Goal: Use online tool/utility

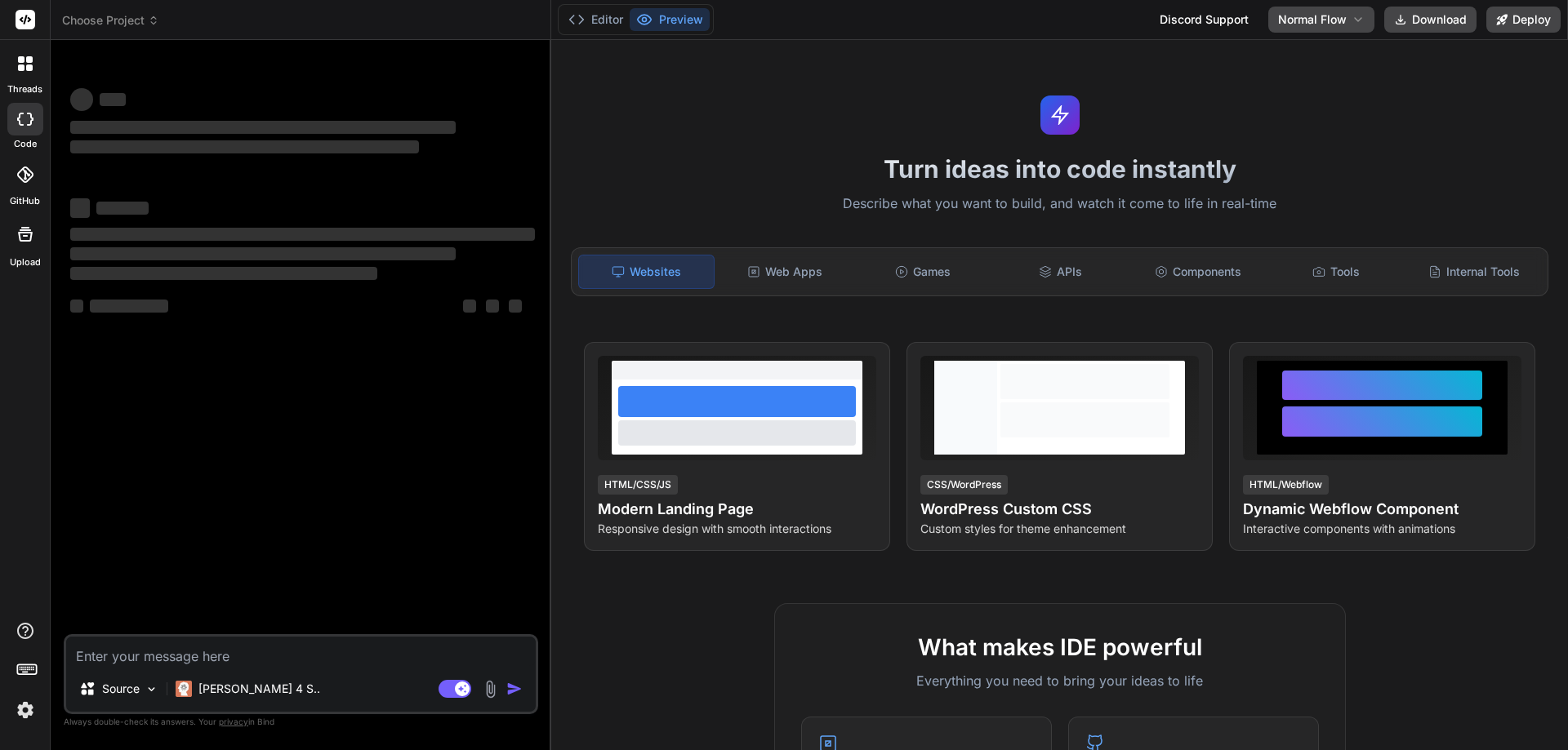
click at [27, 82] on label "threads" at bounding box center [24, 89] width 35 height 14
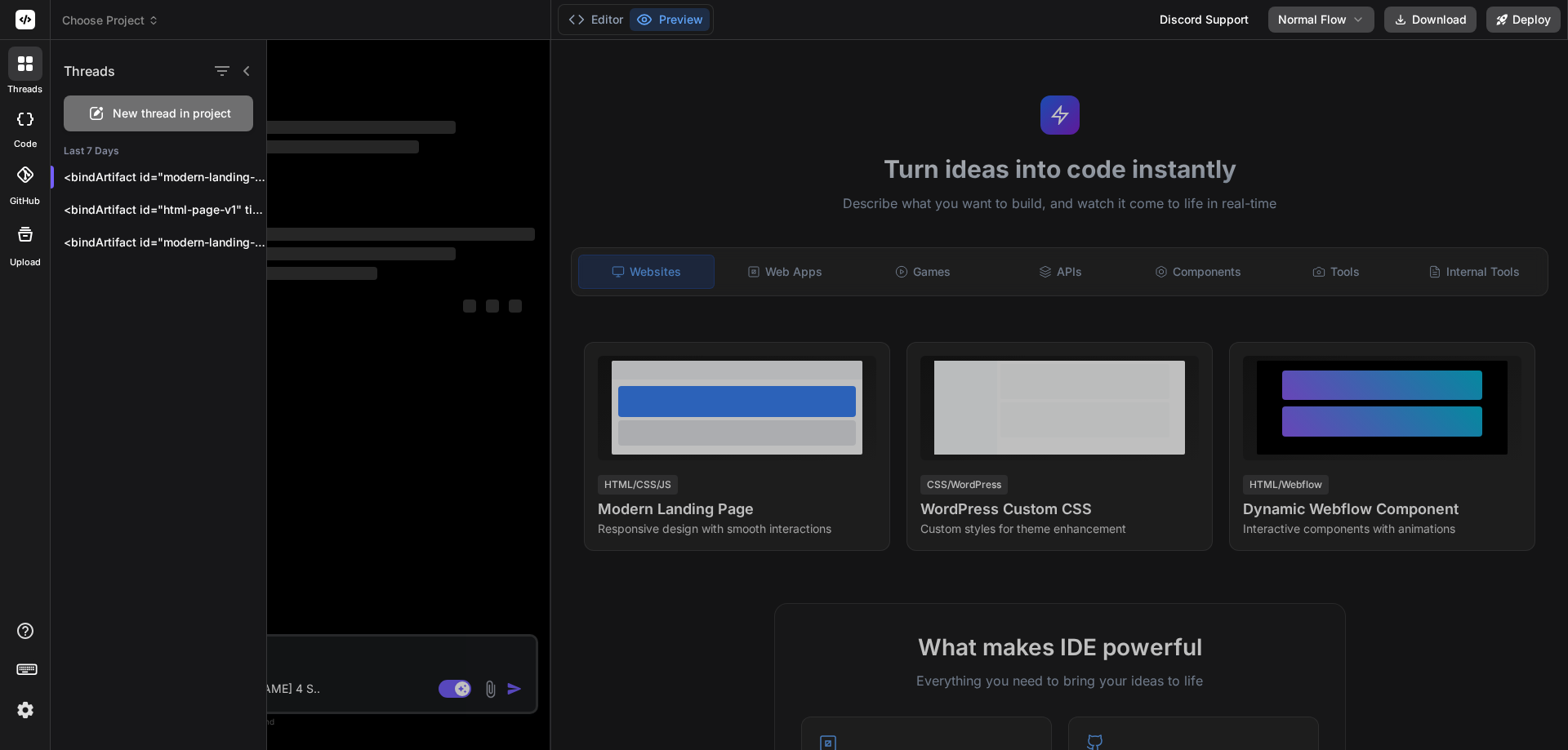
click at [483, 164] on div at bounding box center [918, 395] width 1301 height 710
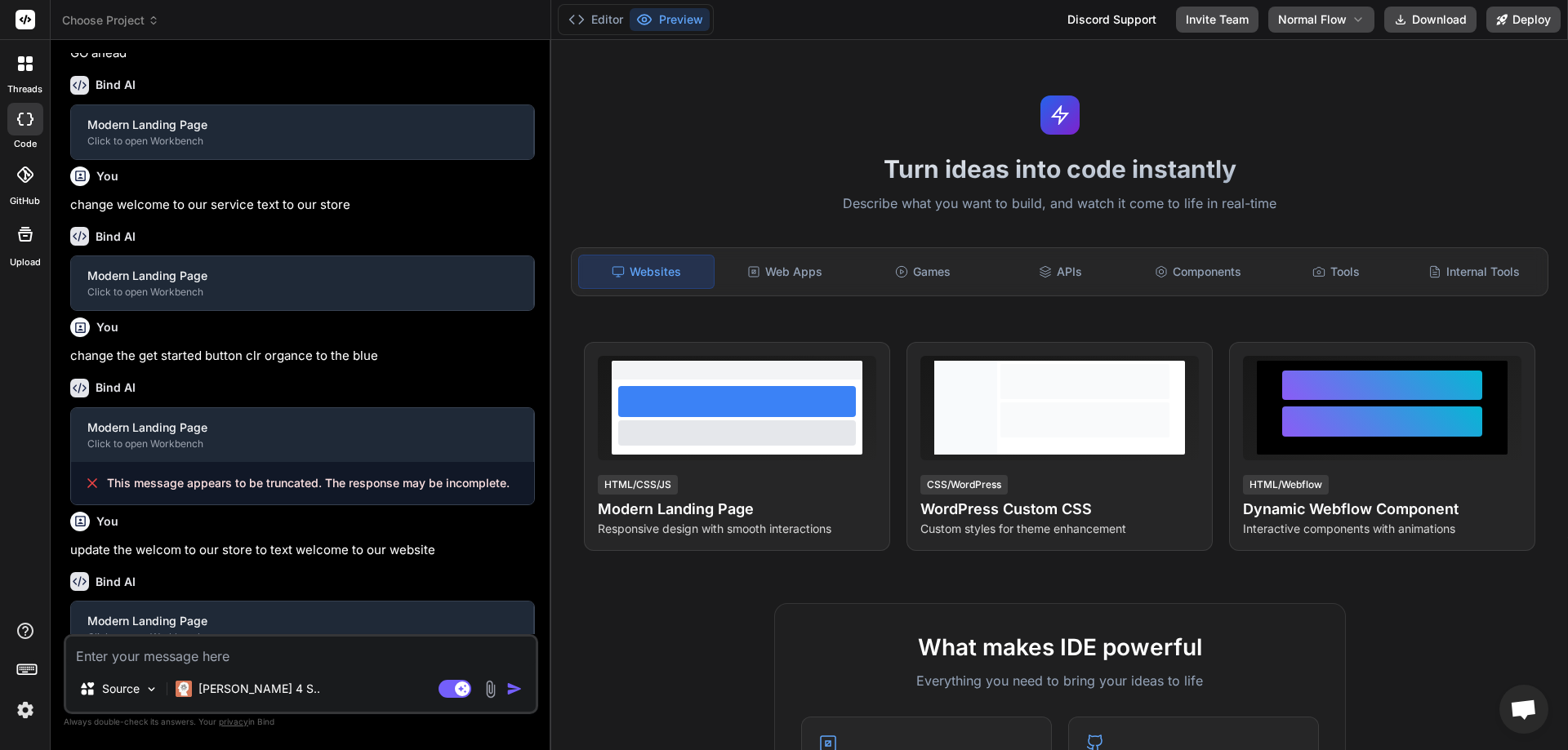
scroll to position [507, 0]
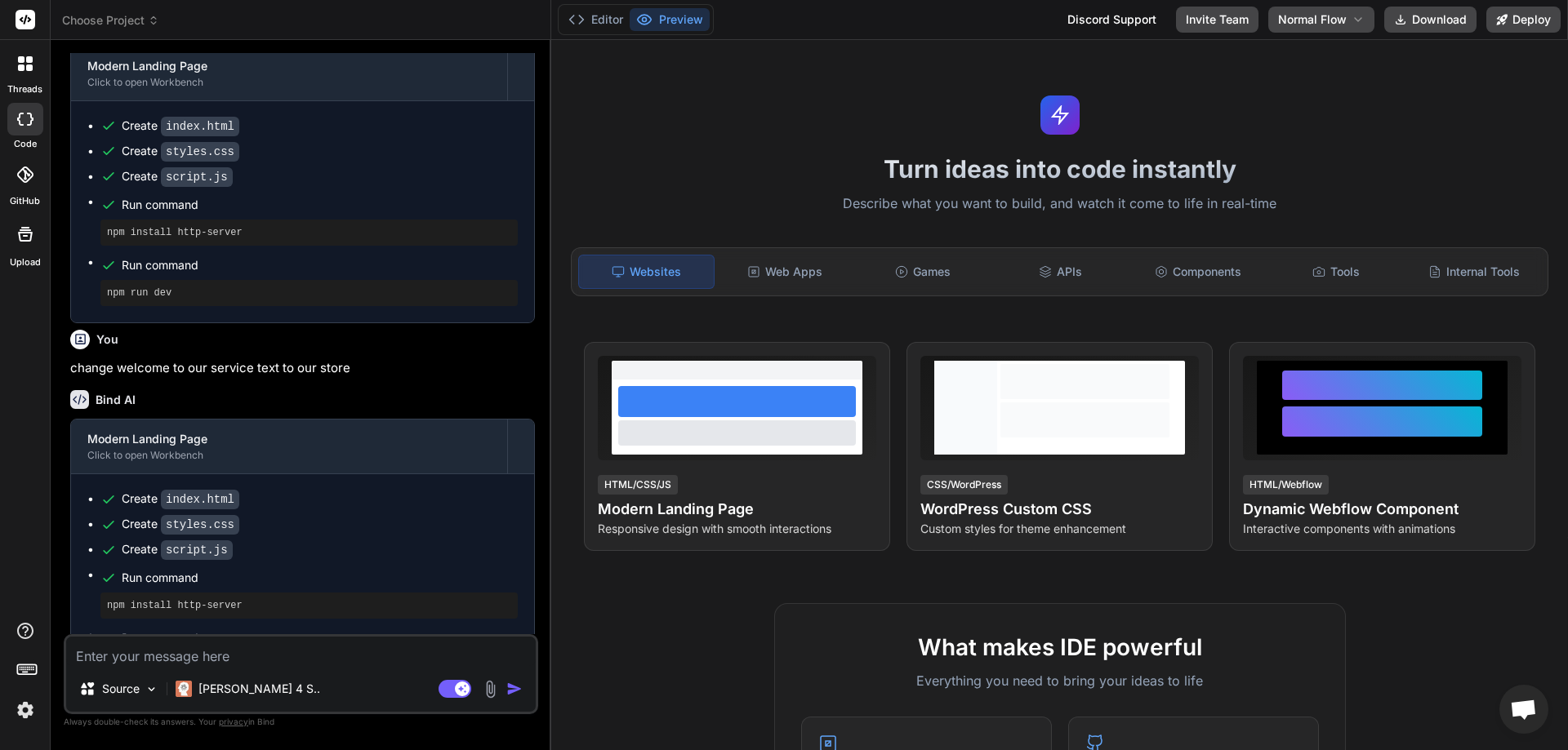
type textarea "x"
